Goal: Information Seeking & Learning: Learn about a topic

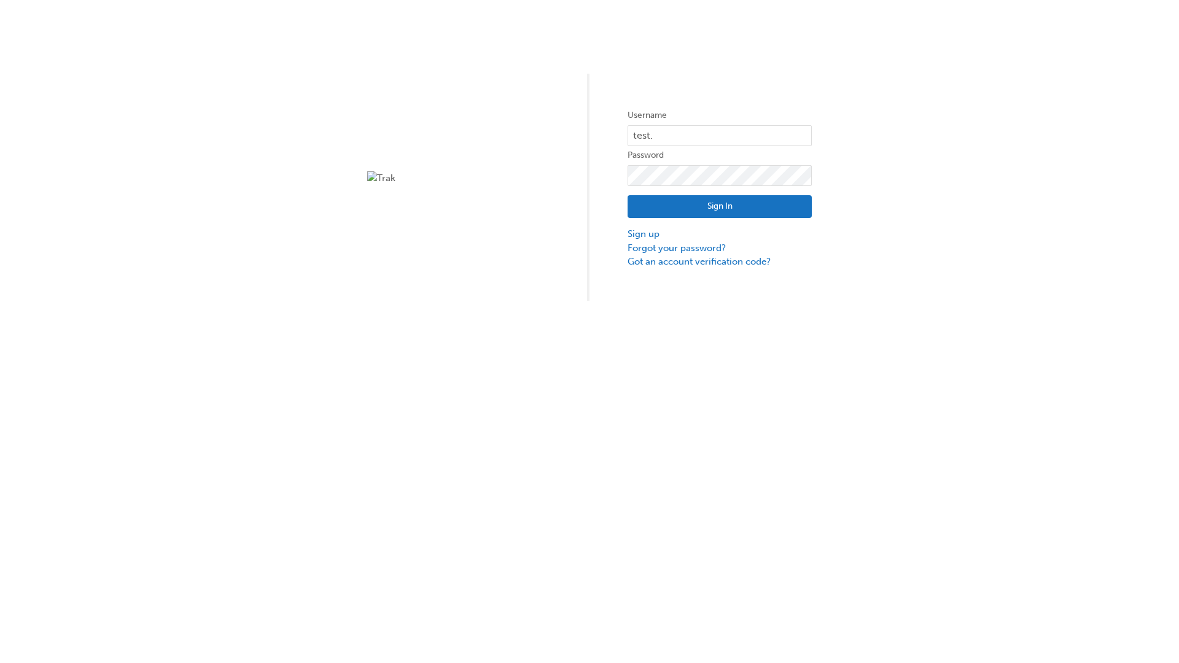
type input "test.e2e.user14"
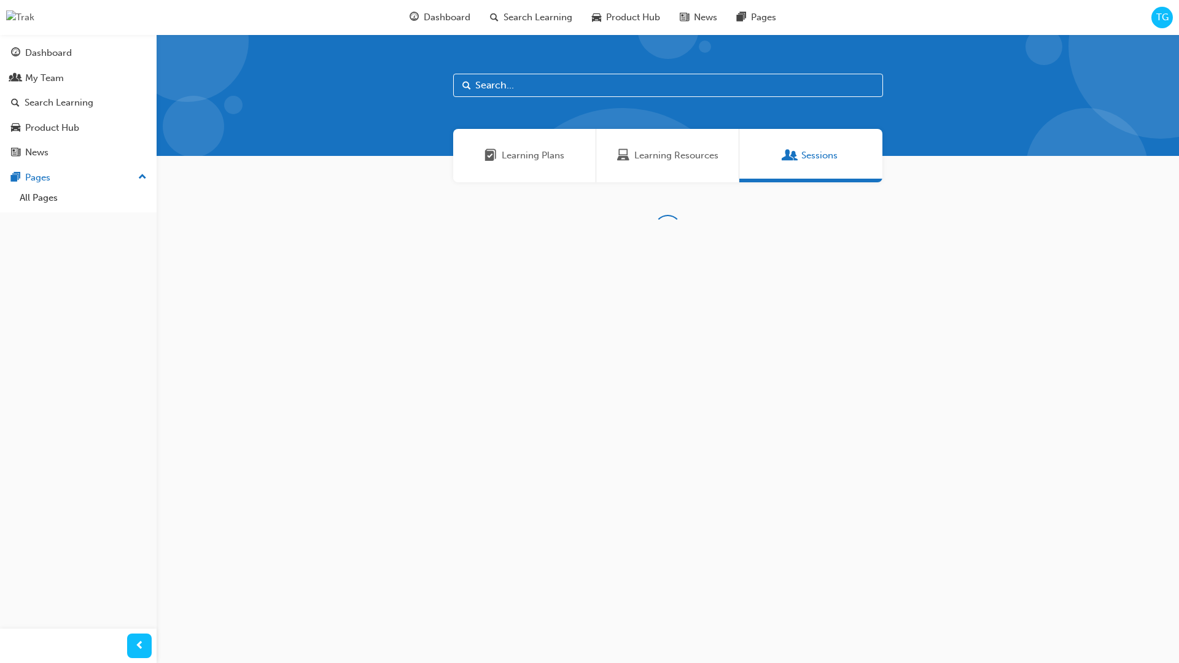
scroll to position [39, 0]
